Goal: Navigation & Orientation: Find specific page/section

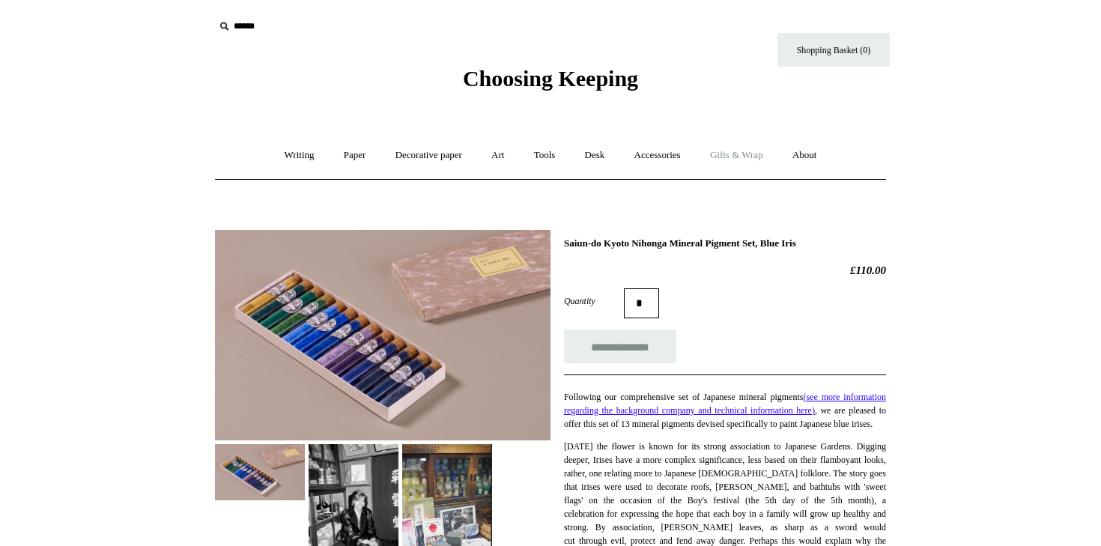
click at [733, 158] on link "Gifts & Wrap +" at bounding box center [737, 156] width 80 height 40
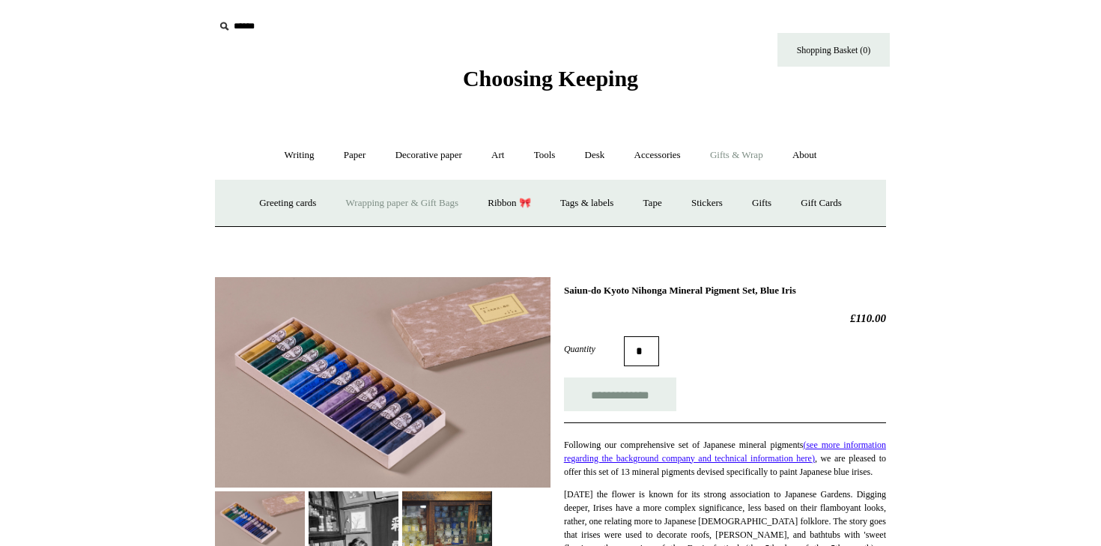
click at [375, 205] on link "Wrapping paper & Gift Bags" at bounding box center [402, 204] width 139 height 40
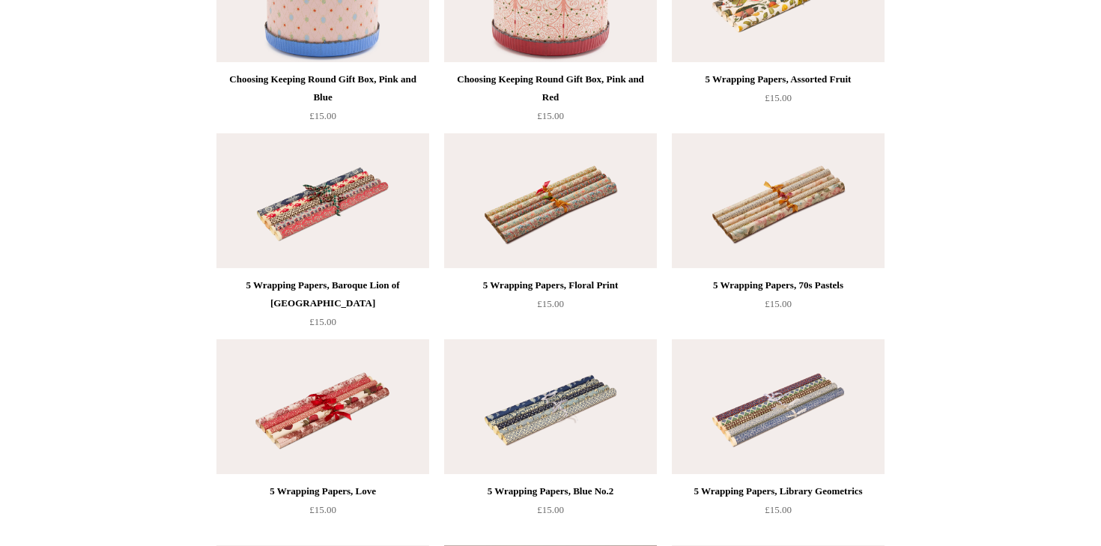
scroll to position [684, 0]
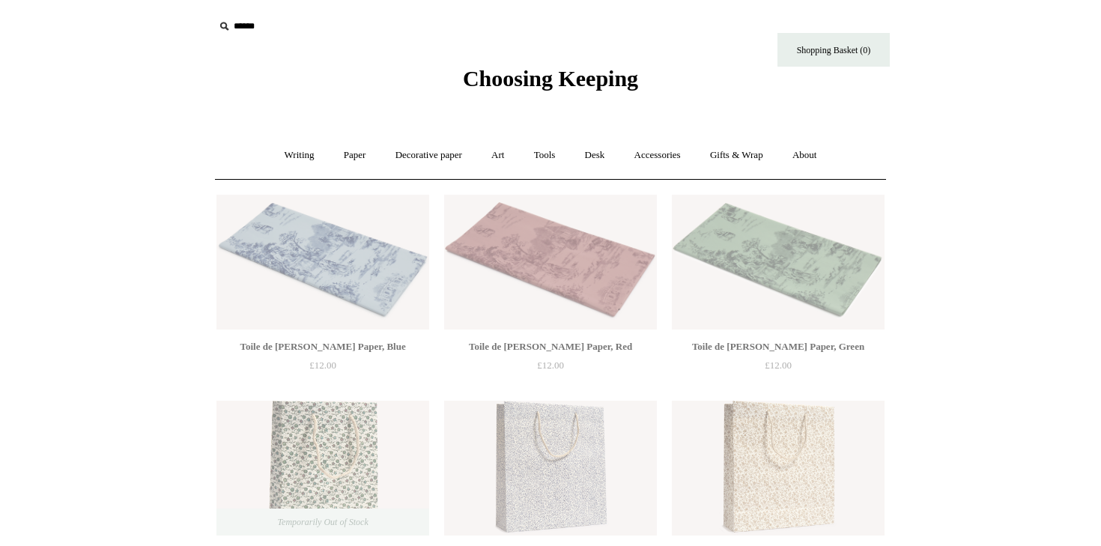
scroll to position [684, 0]
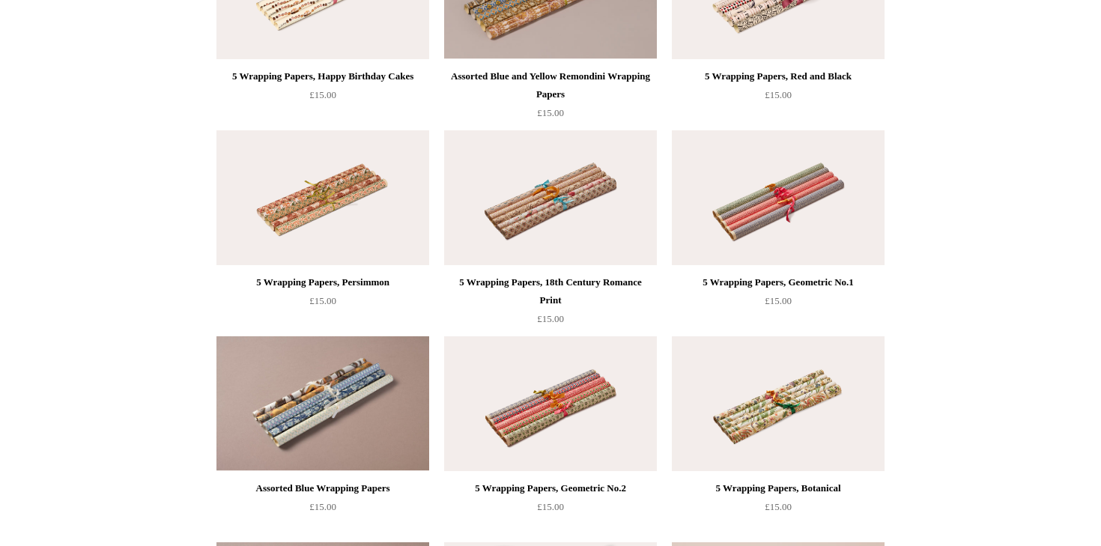
scroll to position [1284, 0]
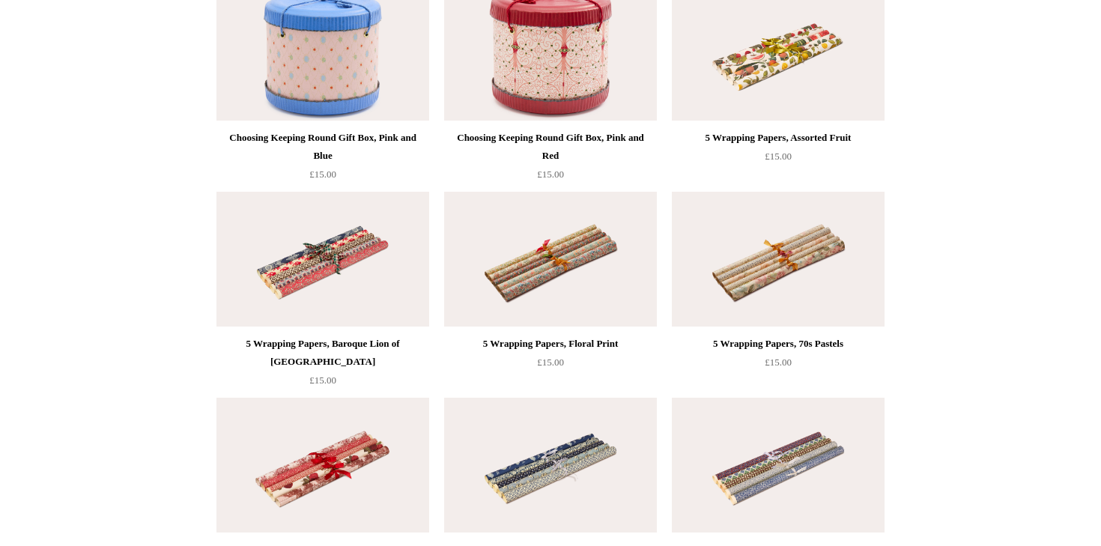
scroll to position [622, 0]
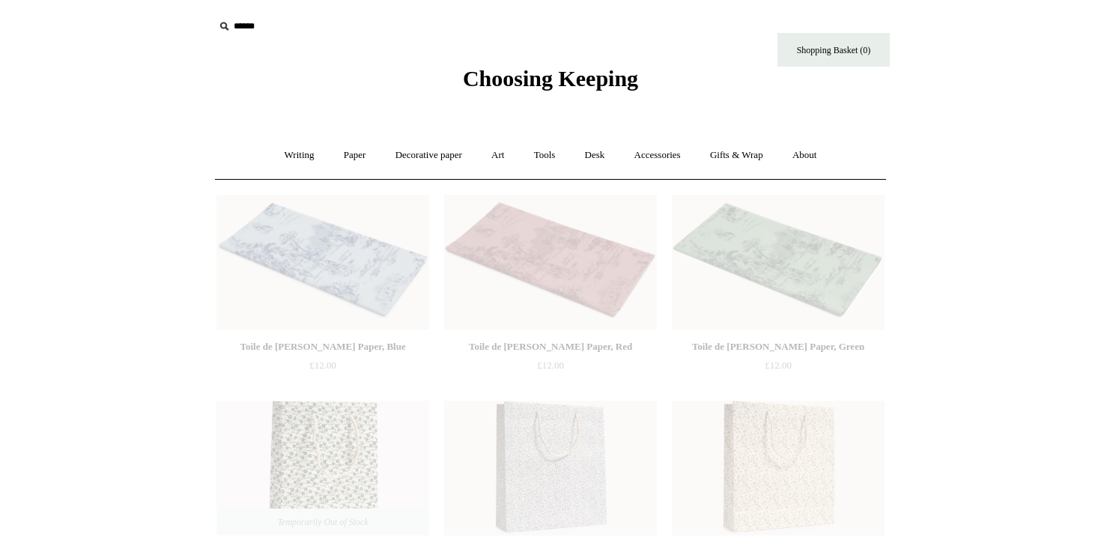
scroll to position [622, 0]
